Goal: Navigation & Orientation: Find specific page/section

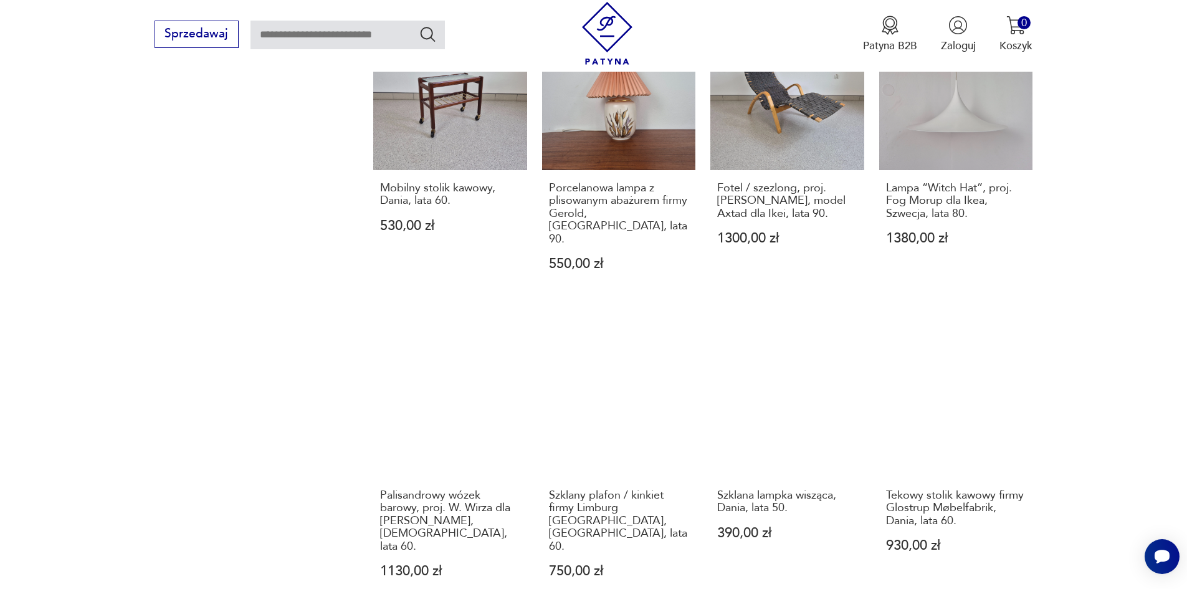
scroll to position [1330, 0]
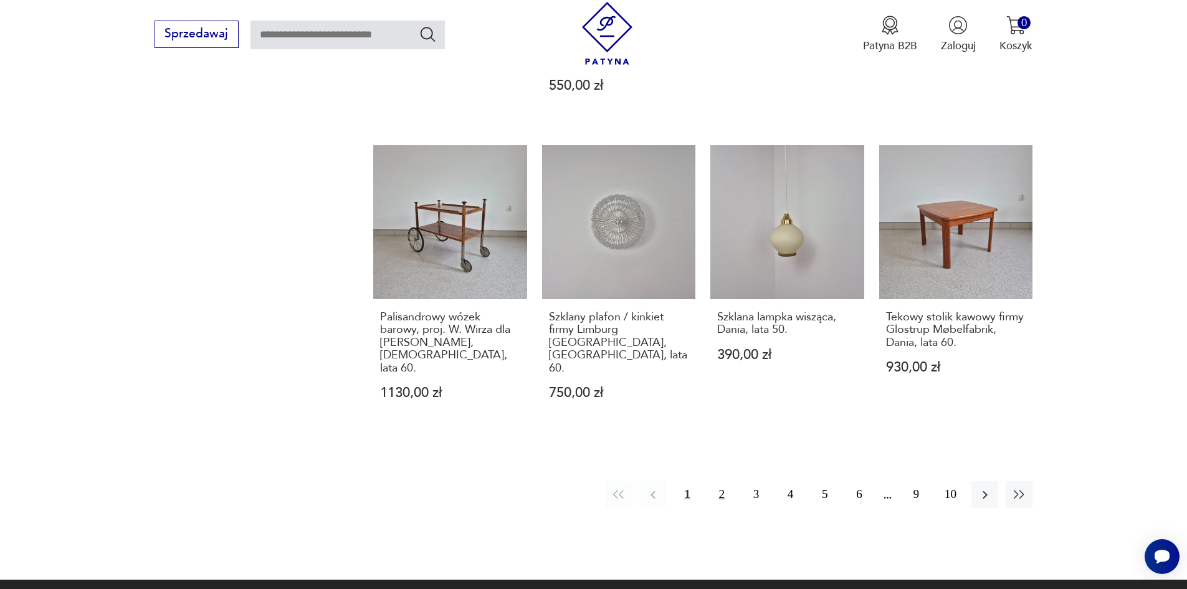
click at [711, 481] on button "2" at bounding box center [722, 494] width 27 height 27
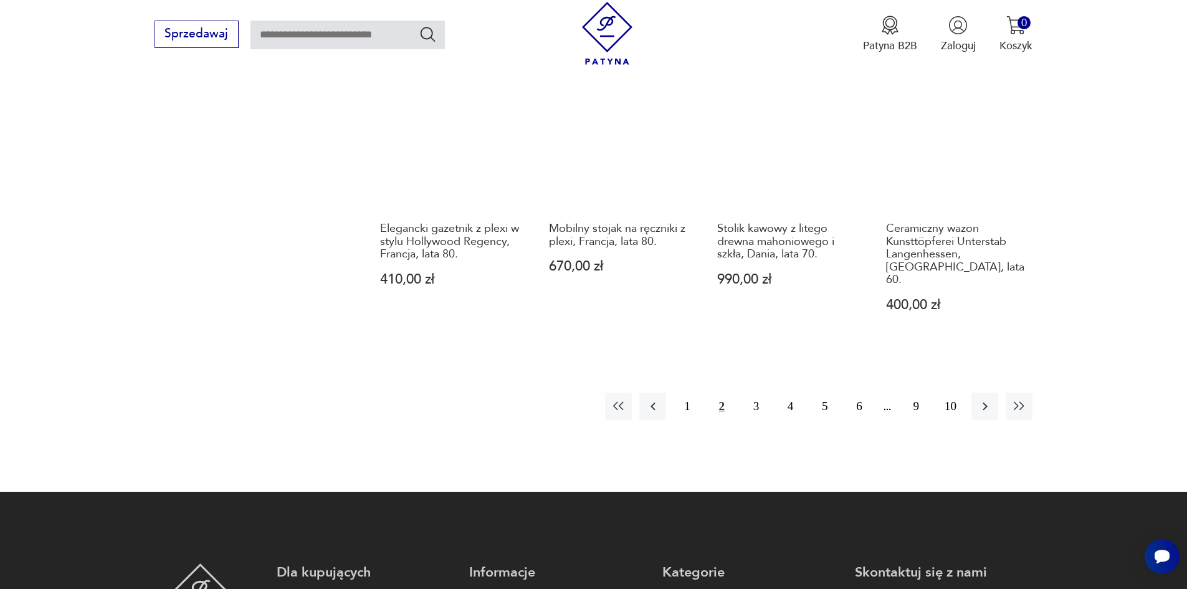
scroll to position [1455, 0]
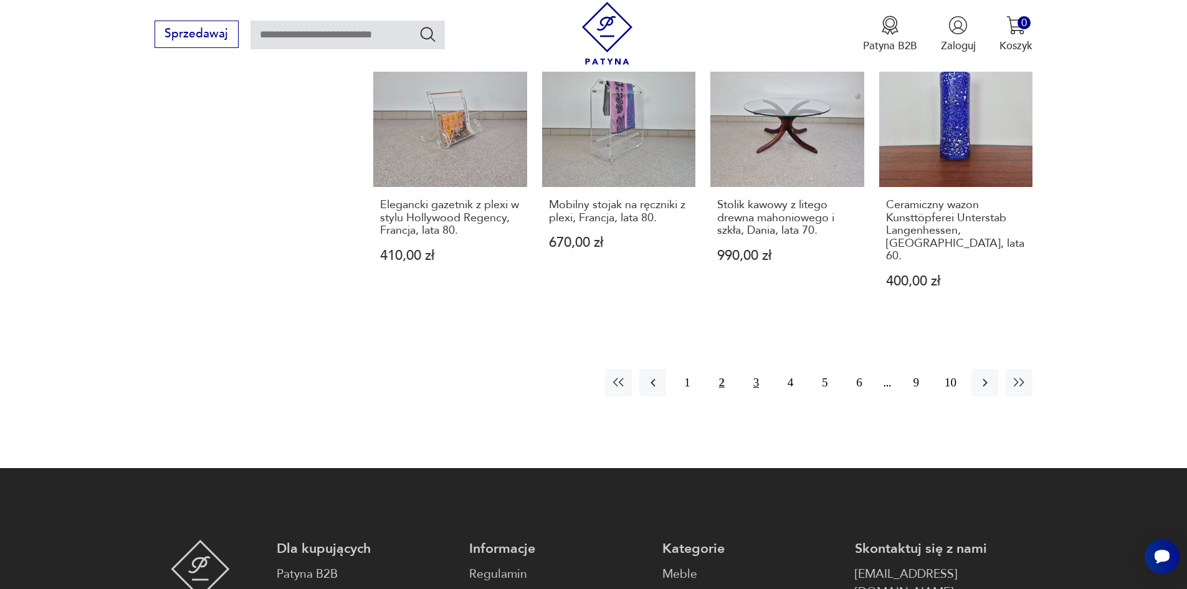
click at [763, 369] on button "3" at bounding box center [756, 382] width 27 height 27
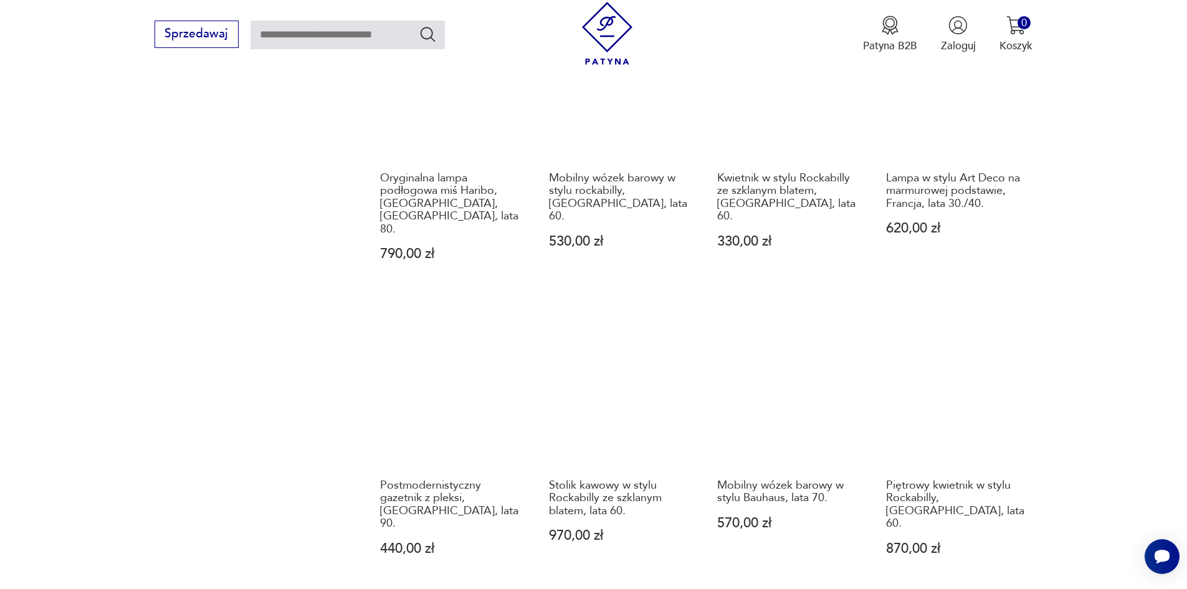
scroll to position [1206, 0]
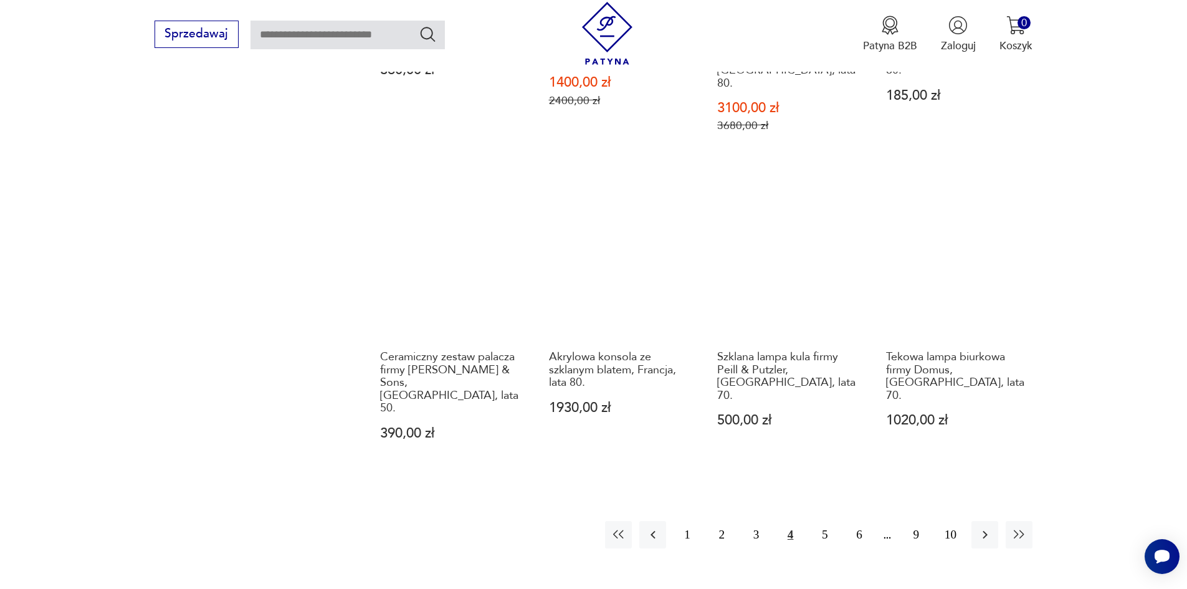
scroll to position [1330, 0]
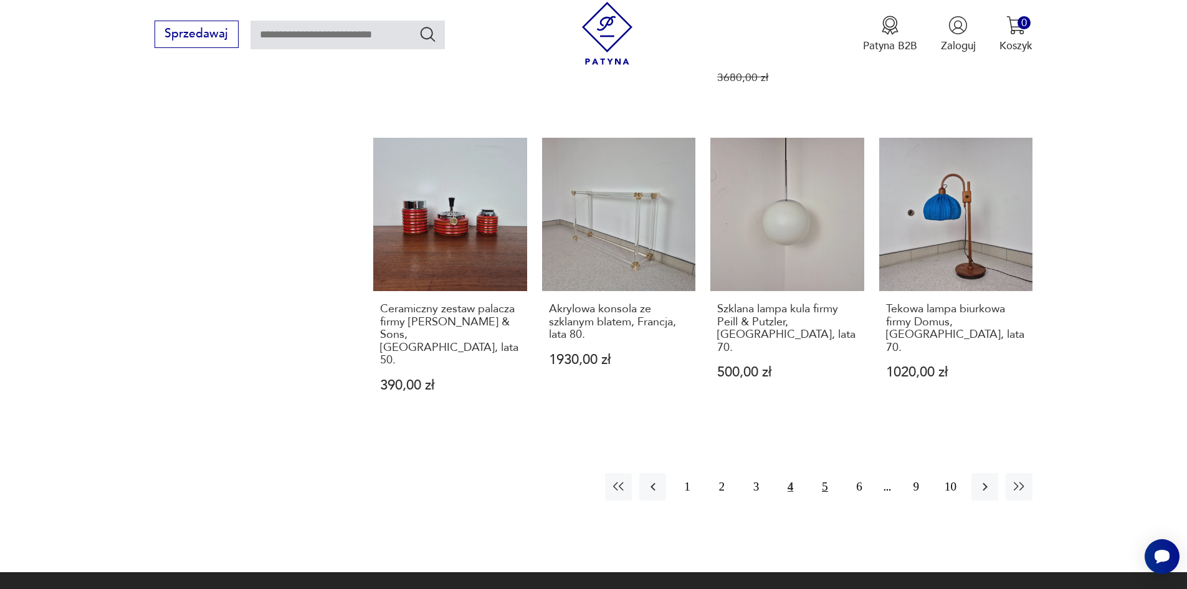
click at [829, 473] on button "5" at bounding box center [824, 486] width 27 height 27
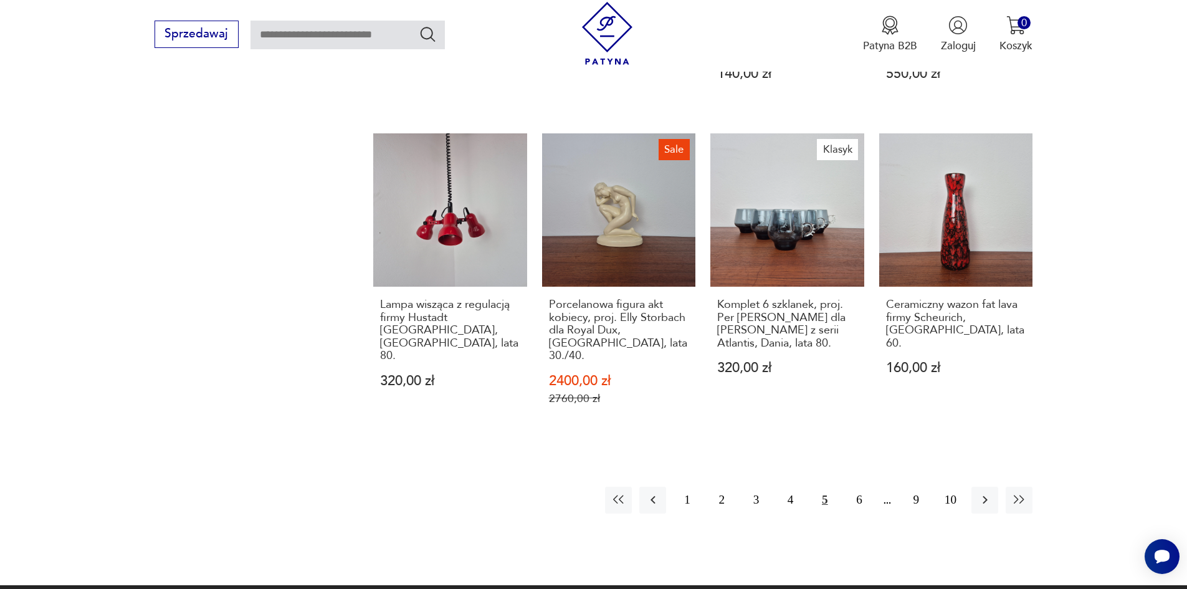
scroll to position [1393, 0]
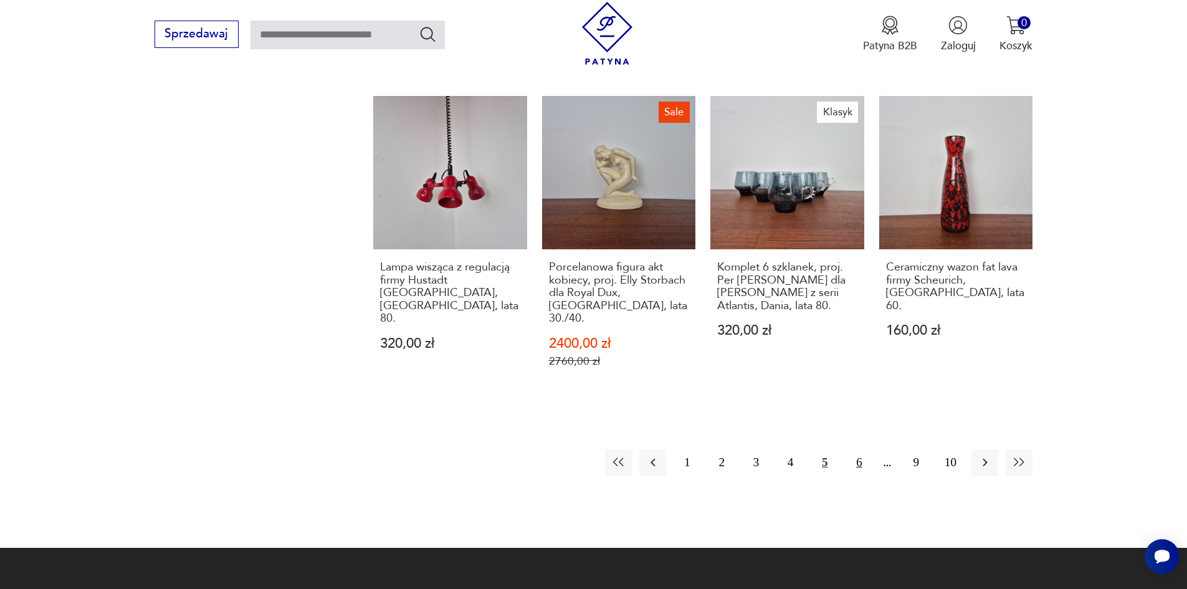
click at [855, 449] on button "6" at bounding box center [859, 462] width 27 height 27
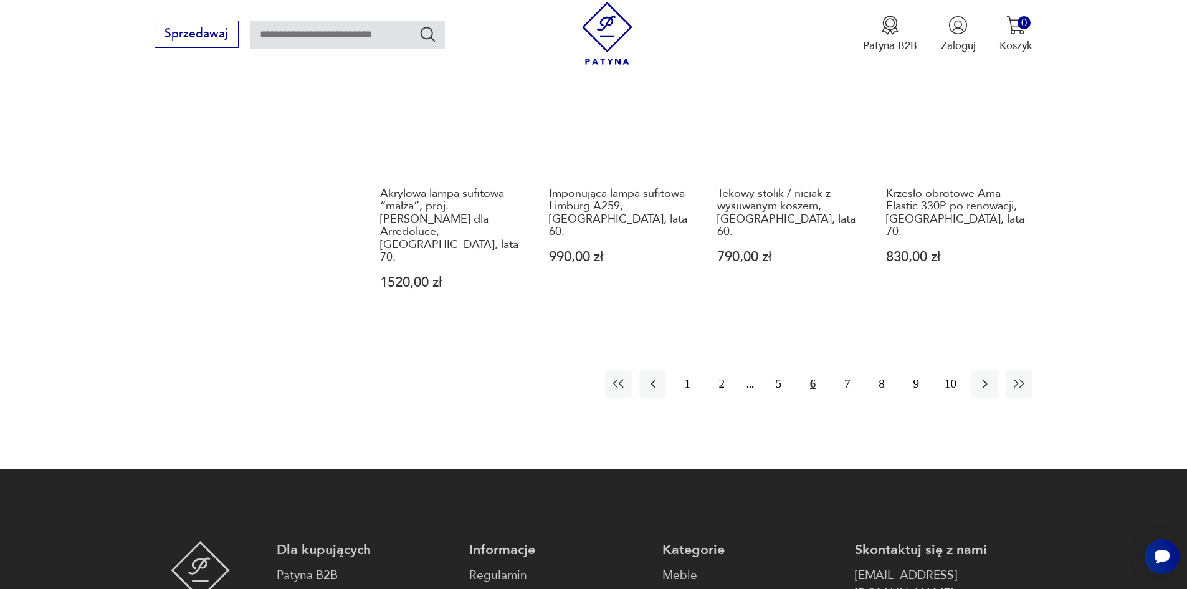
scroll to position [1455, 0]
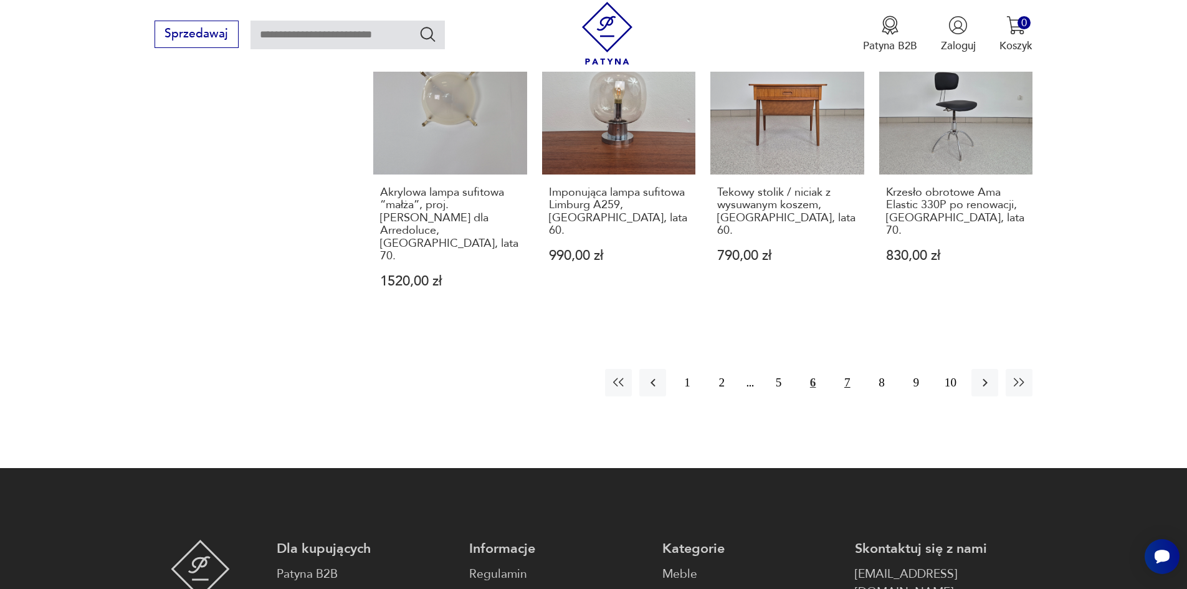
click at [841, 369] on button "7" at bounding box center [847, 382] width 27 height 27
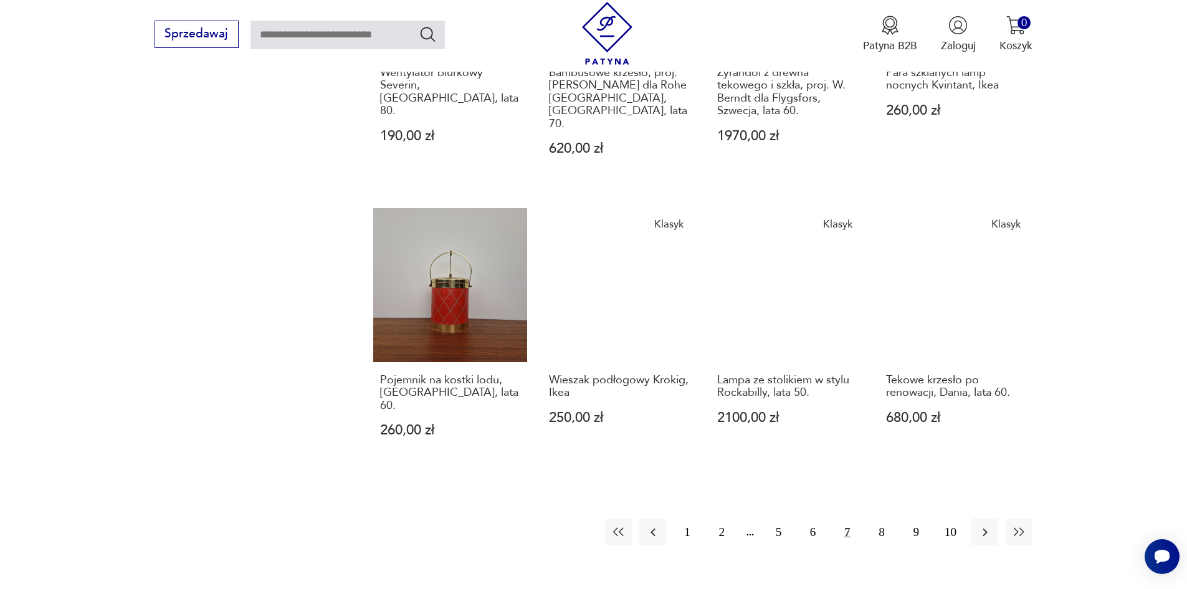
scroll to position [1268, 0]
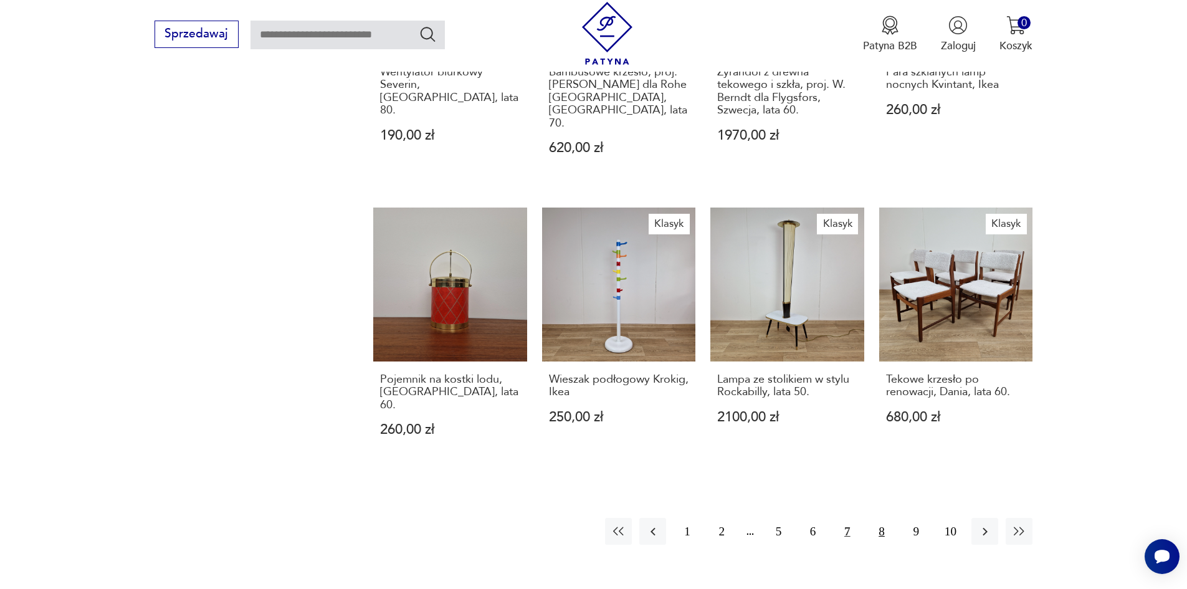
click at [877, 518] on button "8" at bounding box center [881, 531] width 27 height 27
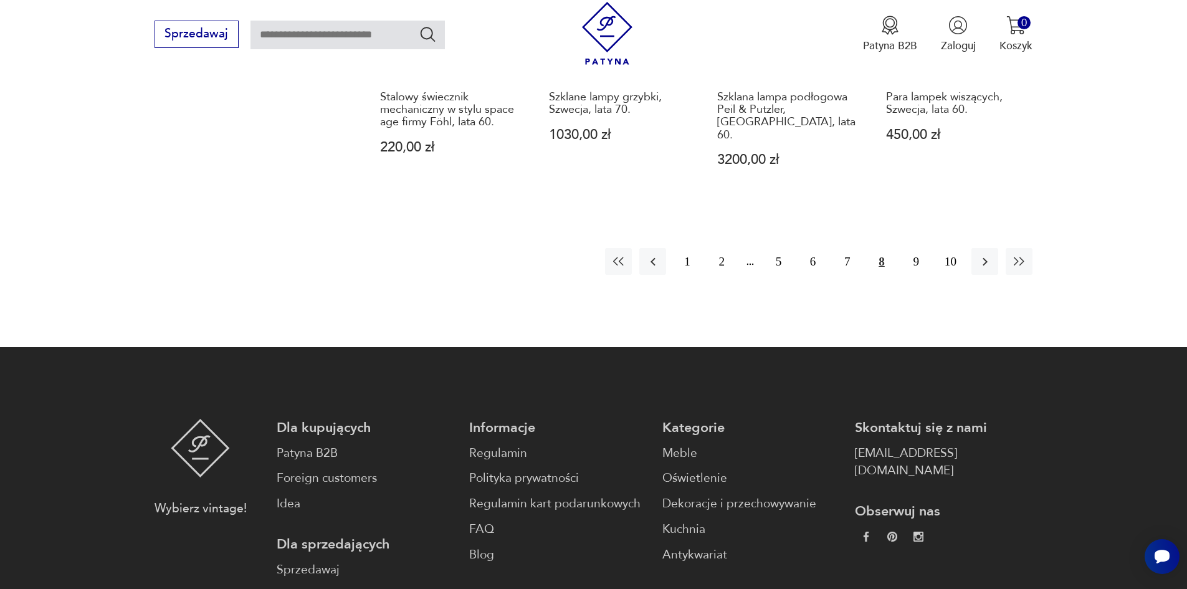
scroll to position [1580, 0]
